Goal: Task Accomplishment & Management: Use online tool/utility

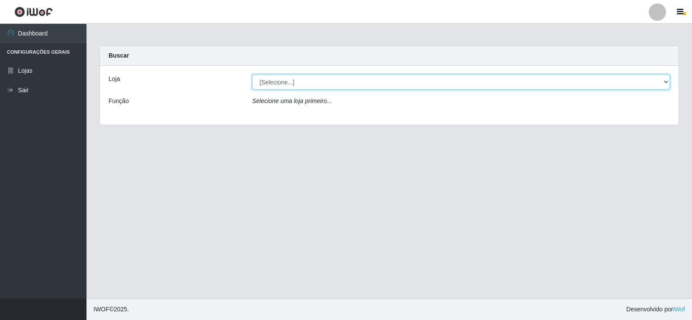
click at [270, 80] on select "[Selecione...] Rede Compras Supermercados - LOJA 2" at bounding box center [461, 81] width 418 height 15
select select "161"
click at [252, 74] on select "[Selecione...] Rede Compras Supermercados - LOJA 2" at bounding box center [461, 81] width 418 height 15
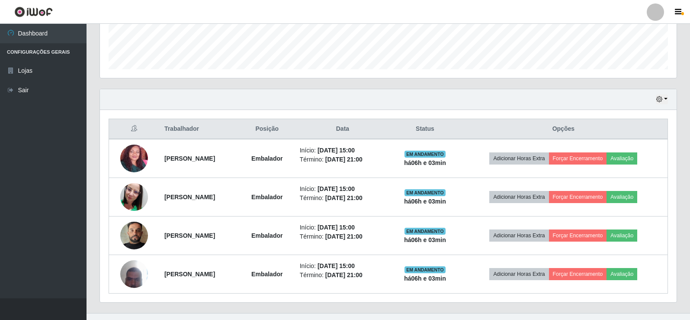
scroll to position [255, 0]
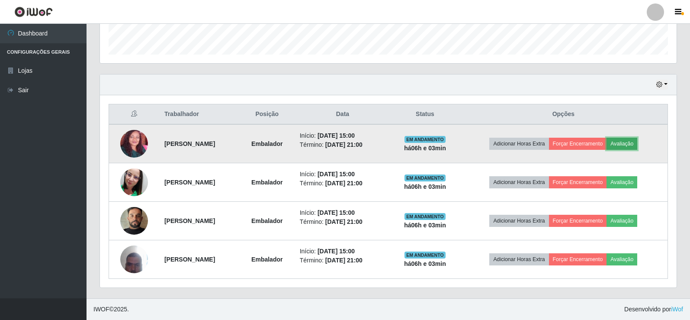
click at [637, 147] on button "Avaliação" at bounding box center [621, 144] width 31 height 12
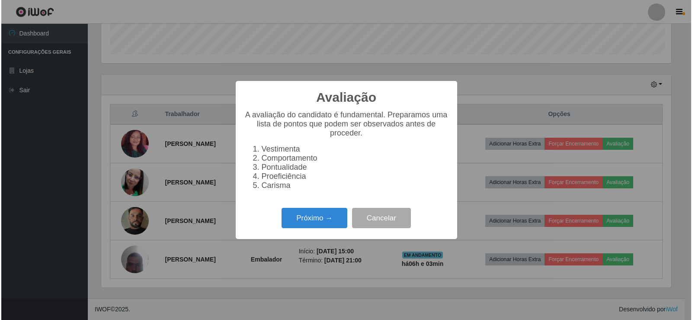
scroll to position [180, 572]
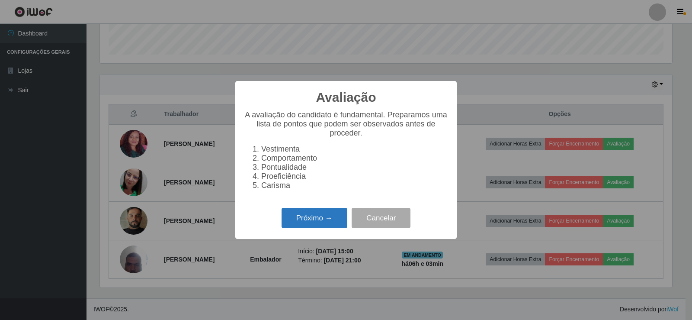
click at [330, 224] on button "Próximo →" at bounding box center [315, 218] width 66 height 20
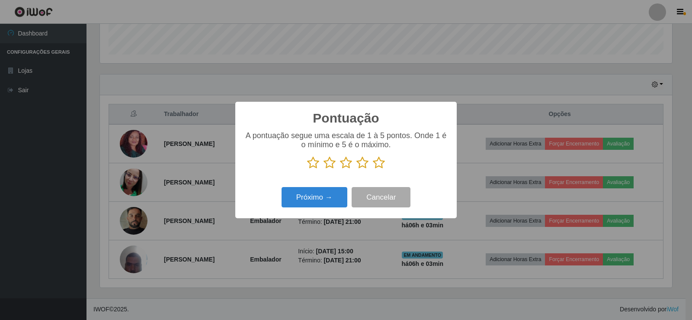
click at [379, 164] on icon at bounding box center [379, 162] width 12 height 13
click at [373, 169] on input "radio" at bounding box center [373, 169] width 0 height 0
click at [328, 193] on button "Próximo →" at bounding box center [315, 197] width 66 height 20
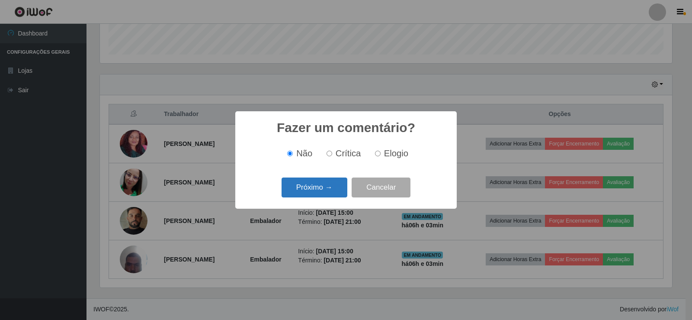
click at [328, 184] on button "Próximo →" at bounding box center [315, 187] width 66 height 20
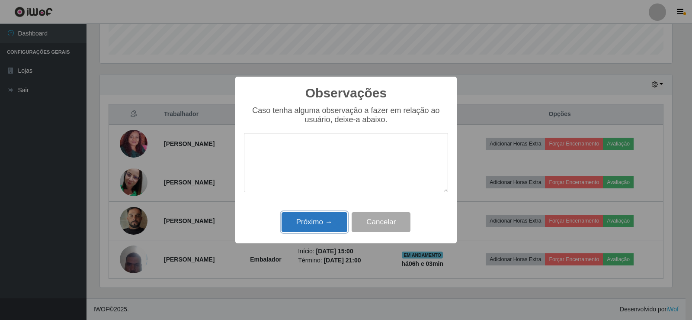
click at [327, 226] on button "Próximo →" at bounding box center [315, 222] width 66 height 20
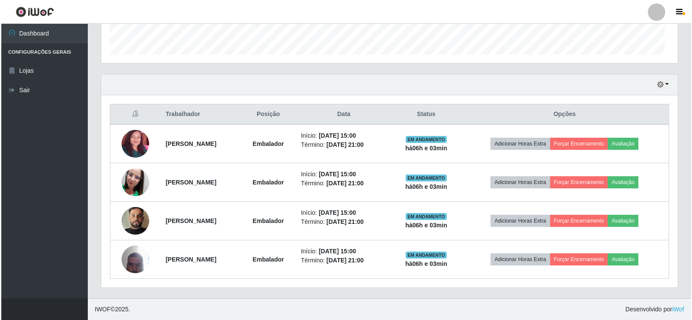
scroll to position [180, 577]
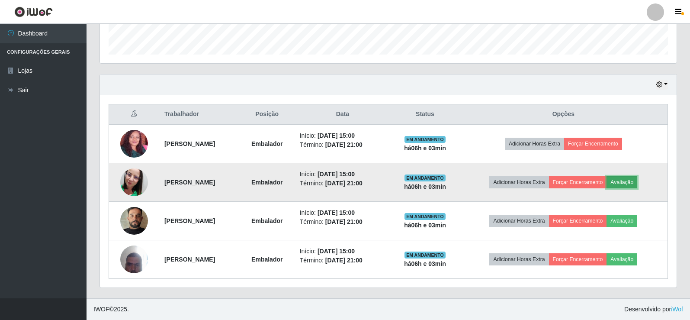
click at [637, 179] on button "Avaliação" at bounding box center [621, 182] width 31 height 12
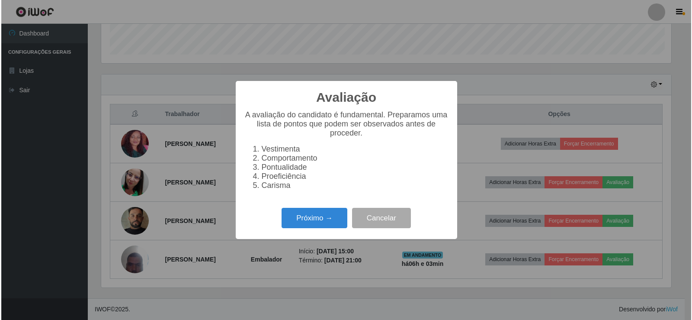
scroll to position [180, 572]
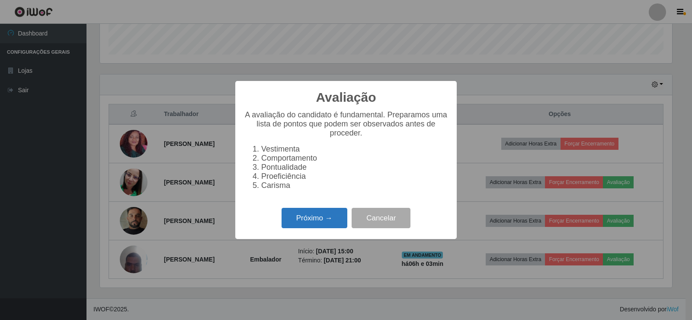
click at [315, 225] on button "Próximo →" at bounding box center [315, 218] width 66 height 20
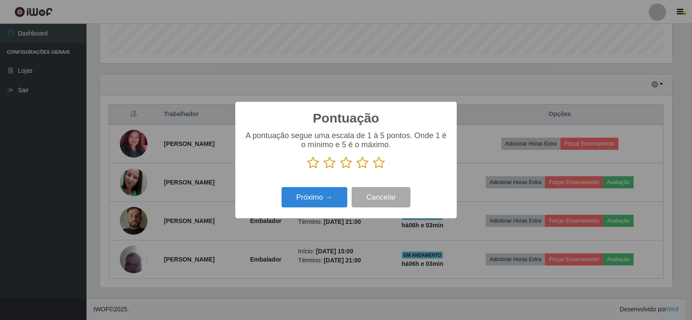
click at [382, 164] on icon at bounding box center [379, 162] width 12 height 13
click at [373, 169] on input "radio" at bounding box center [373, 169] width 0 height 0
click at [330, 193] on button "Próximo →" at bounding box center [315, 197] width 66 height 20
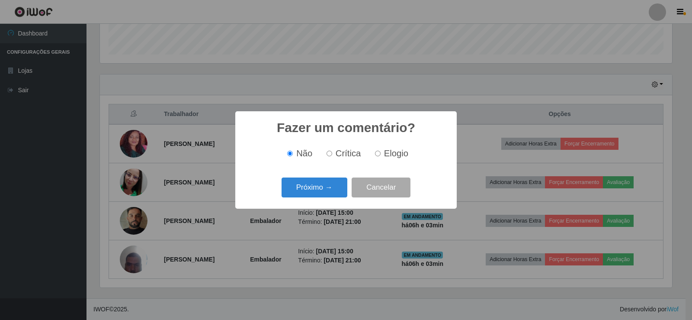
click at [330, 193] on button "Próximo →" at bounding box center [315, 187] width 66 height 20
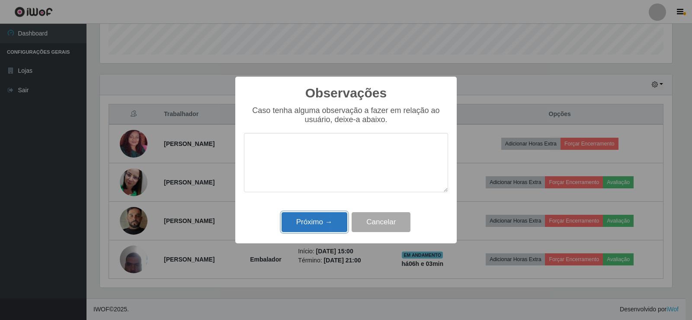
click at [331, 226] on button "Próximo →" at bounding box center [315, 222] width 66 height 20
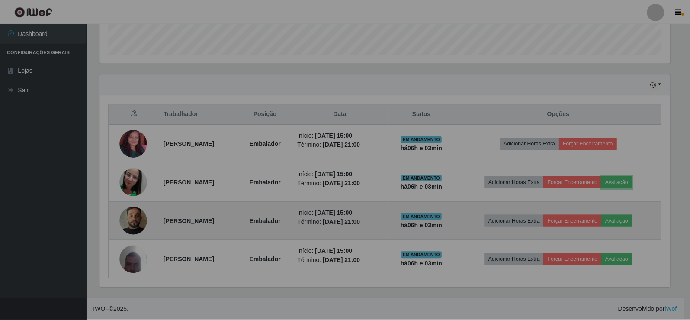
scroll to position [180, 577]
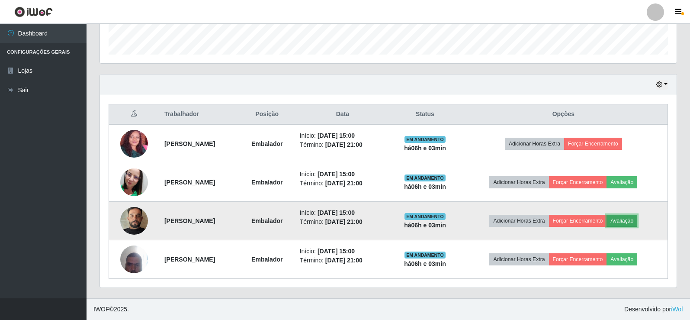
click at [637, 222] on button "Avaliação" at bounding box center [621, 221] width 31 height 12
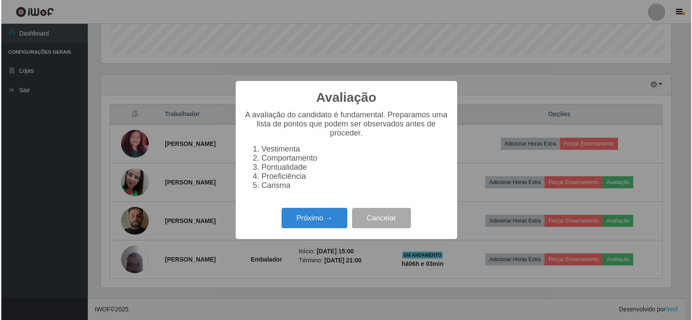
scroll to position [180, 572]
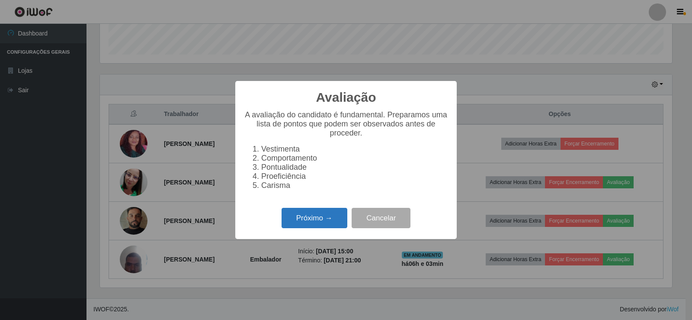
click at [314, 214] on button "Próximo →" at bounding box center [315, 218] width 66 height 20
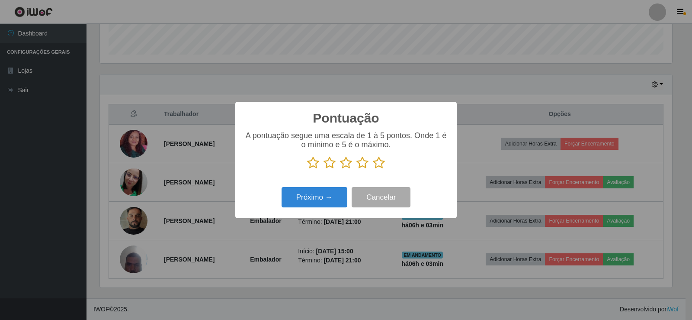
click at [382, 164] on icon at bounding box center [379, 162] width 12 height 13
click at [373, 169] on input "radio" at bounding box center [373, 169] width 0 height 0
click at [322, 195] on button "Próximo →" at bounding box center [315, 197] width 66 height 20
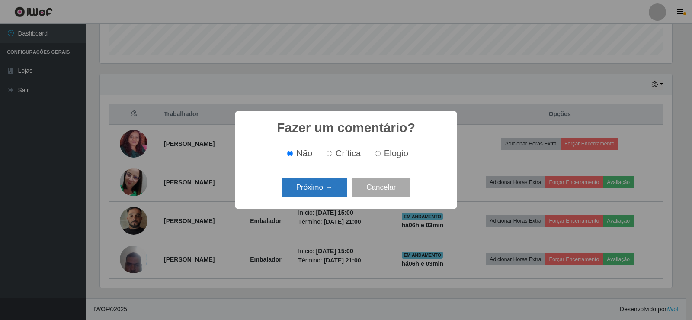
click at [326, 189] on button "Próximo →" at bounding box center [315, 187] width 66 height 20
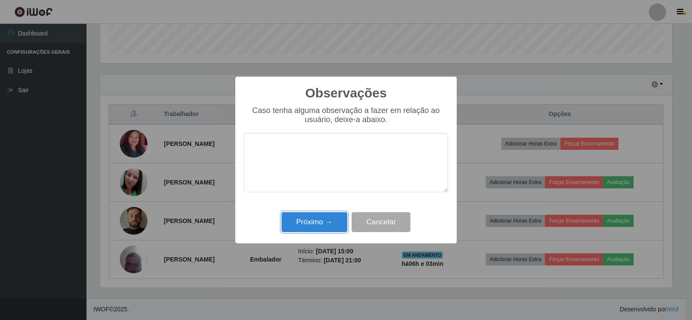
click at [328, 212] on div "Próximo → Cancelar" at bounding box center [346, 221] width 204 height 25
click at [330, 220] on button "Próximo →" at bounding box center [315, 222] width 66 height 20
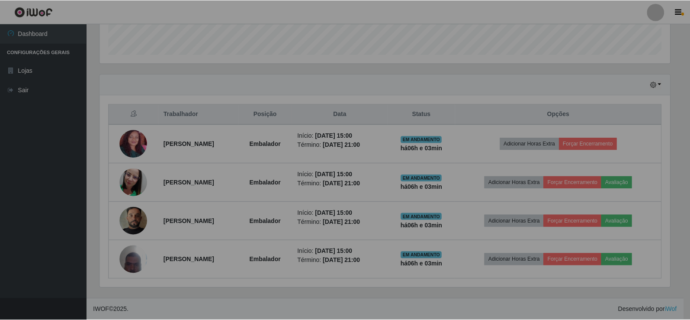
scroll to position [180, 577]
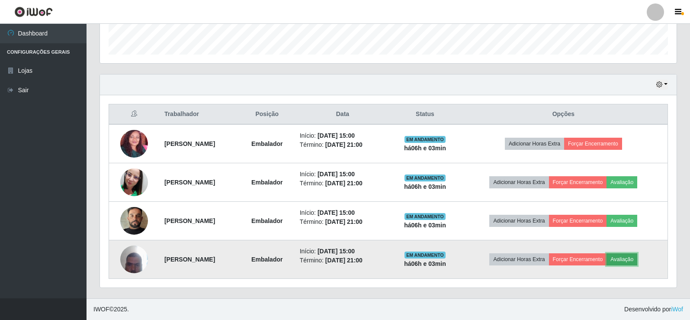
click at [633, 256] on button "Avaliação" at bounding box center [621, 259] width 31 height 12
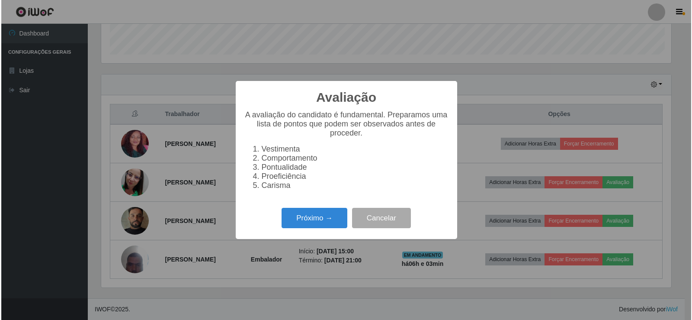
scroll to position [180, 572]
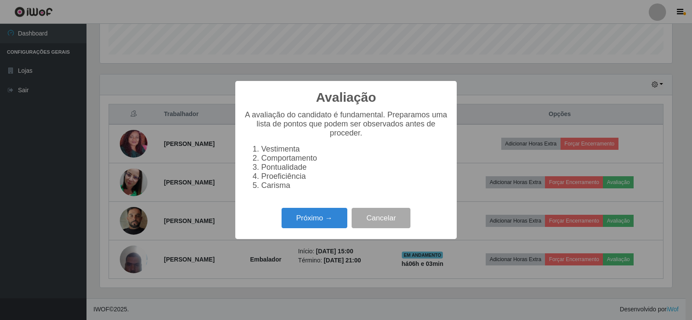
click at [308, 208] on div "Avaliação × A avaliação do candidato é fundamental. Preparamos uma lista de pon…" at bounding box center [345, 160] width 221 height 158
click at [314, 218] on button "Próximo →" at bounding box center [315, 218] width 66 height 20
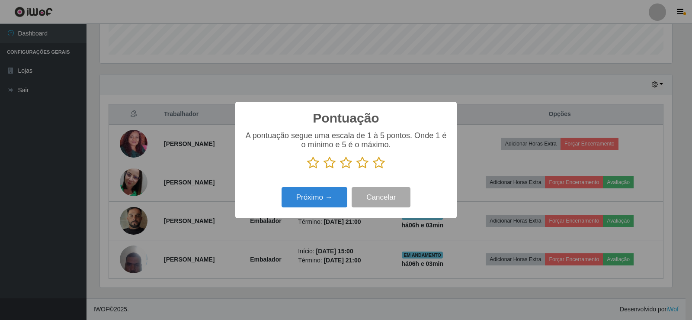
scroll to position [432366, 431973]
click at [378, 166] on icon at bounding box center [379, 162] width 12 height 13
click at [373, 169] on input "radio" at bounding box center [373, 169] width 0 height 0
click at [336, 187] on div "Próximo → Cancelar" at bounding box center [346, 197] width 204 height 25
click at [333, 193] on button "Próximo →" at bounding box center [315, 197] width 66 height 20
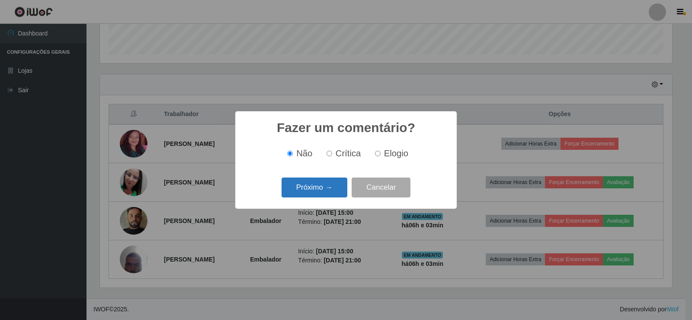
click at [331, 191] on button "Próximo →" at bounding box center [315, 187] width 66 height 20
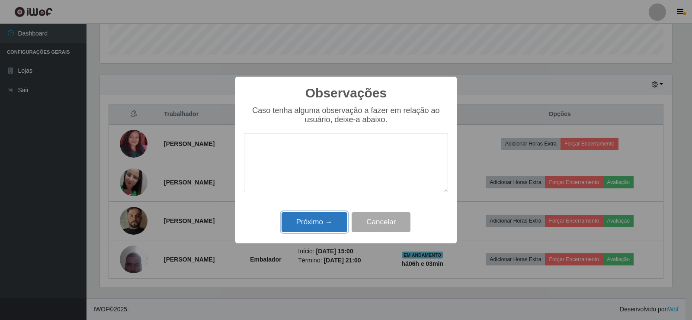
click at [330, 220] on button "Próximo →" at bounding box center [315, 222] width 66 height 20
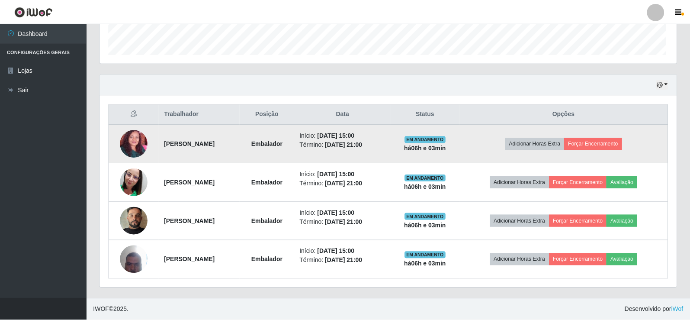
scroll to position [180, 577]
click at [605, 144] on button "Forçar Encerramento" at bounding box center [593, 144] width 58 height 12
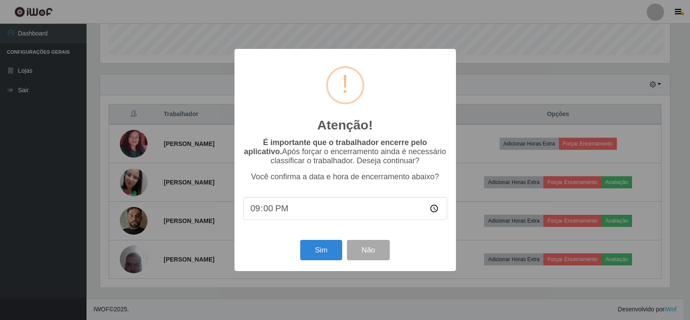
scroll to position [180, 572]
click at [322, 247] on button "Sim" at bounding box center [322, 250] width 42 height 20
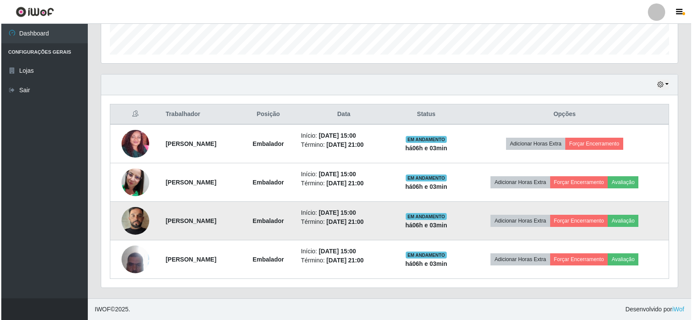
scroll to position [0, 0]
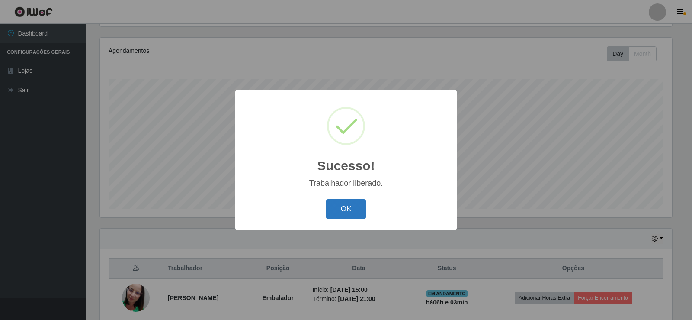
click at [354, 202] on button "OK" at bounding box center [346, 209] width 40 height 20
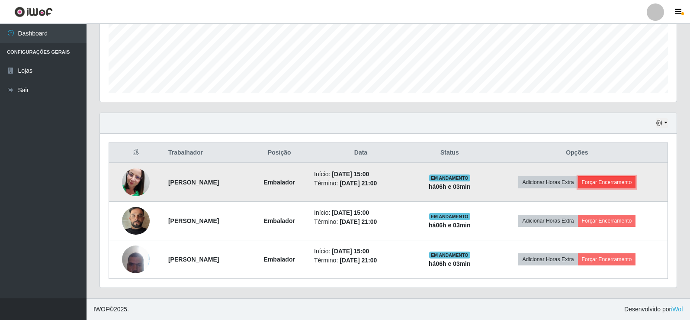
drag, startPoint x: 603, startPoint y: 179, endPoint x: 599, endPoint y: 181, distance: 4.7
click at [599, 181] on button "Forçar Encerramento" at bounding box center [607, 182] width 58 height 12
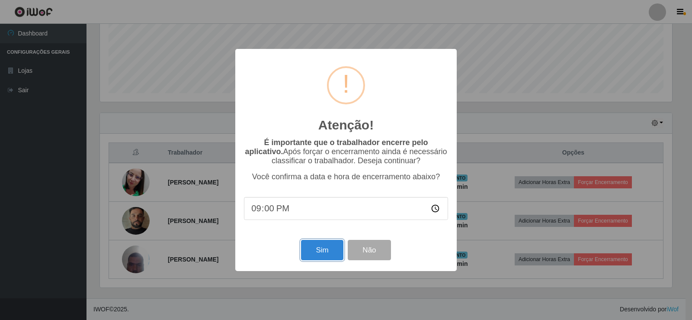
click at [306, 253] on button "Sim" at bounding box center [322, 250] width 42 height 20
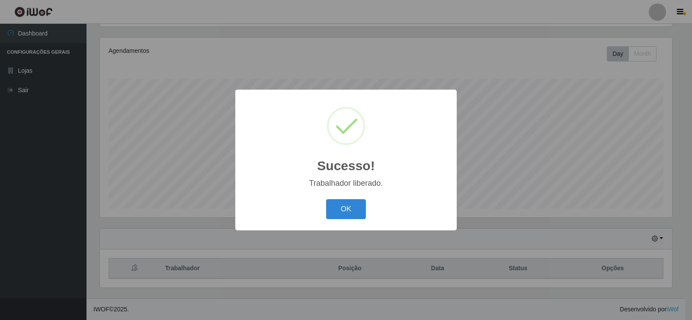
click at [610, 219] on div "Sucesso! × Trabalhador liberado. OK Cancel" at bounding box center [346, 160] width 692 height 320
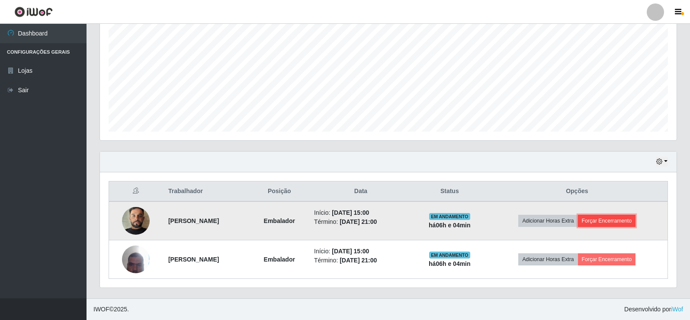
click at [603, 220] on button "Forçar Encerramento" at bounding box center [607, 221] width 58 height 12
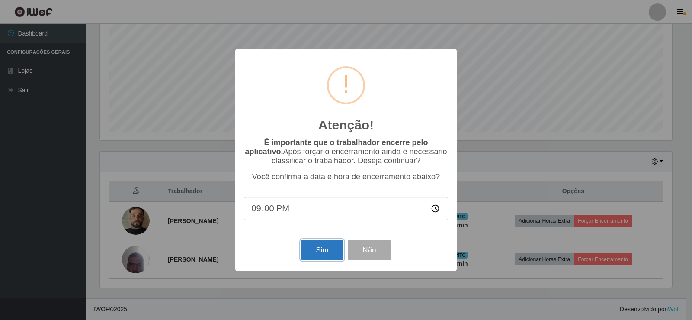
click at [321, 247] on button "Sim" at bounding box center [322, 250] width 42 height 20
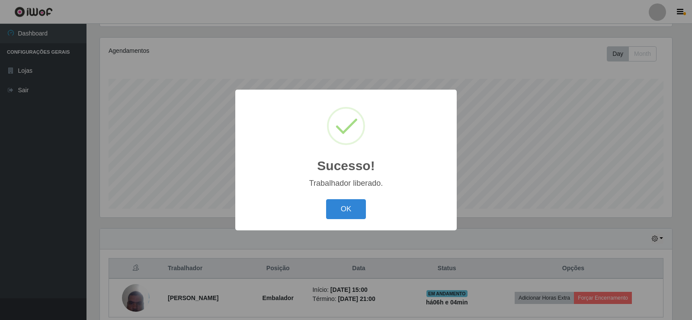
drag, startPoint x: 444, startPoint y: 224, endPoint x: 477, endPoint y: 231, distance: 33.3
click at [446, 224] on div "Sucesso! × Trabalhador liberado. OK Cancel" at bounding box center [345, 160] width 221 height 140
click at [487, 231] on div "Sucesso! × Trabalhador liberado. OK Cancel" at bounding box center [346, 160] width 692 height 320
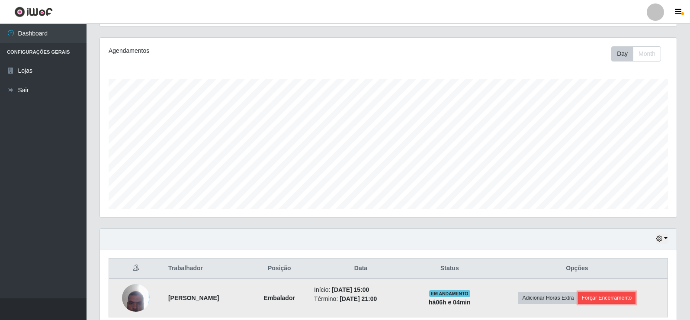
click at [602, 296] on button "Forçar Encerramento" at bounding box center [607, 298] width 58 height 12
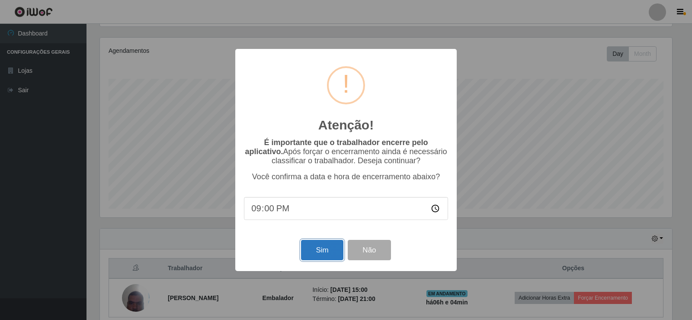
click at [335, 250] on button "Sim" at bounding box center [322, 250] width 42 height 20
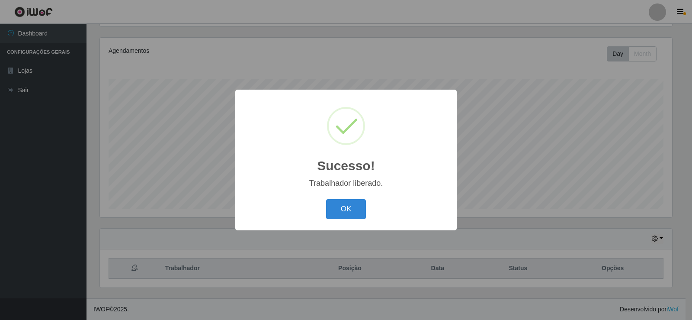
click at [493, 219] on div "Sucesso! × Trabalhador liberado. OK Cancel" at bounding box center [346, 160] width 692 height 320
